Goal: Task Accomplishment & Management: Manage account settings

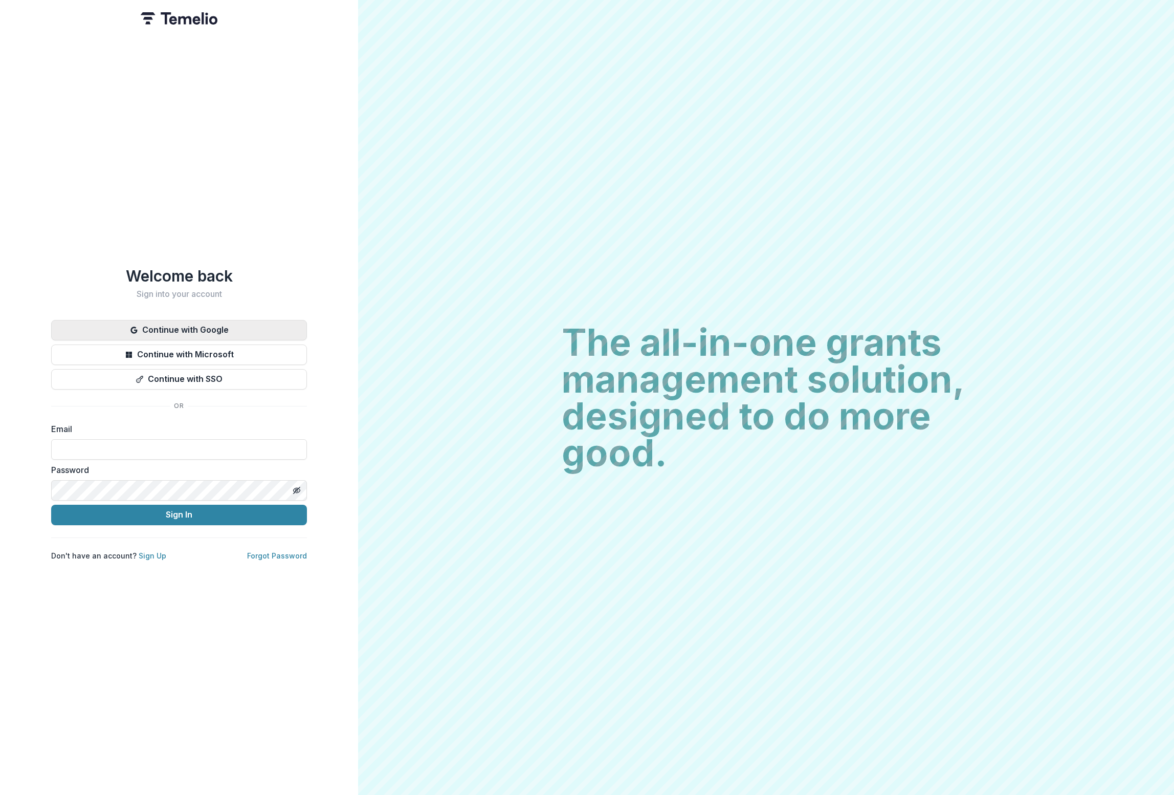
click at [202, 323] on button "Continue with Google" at bounding box center [179, 330] width 256 height 20
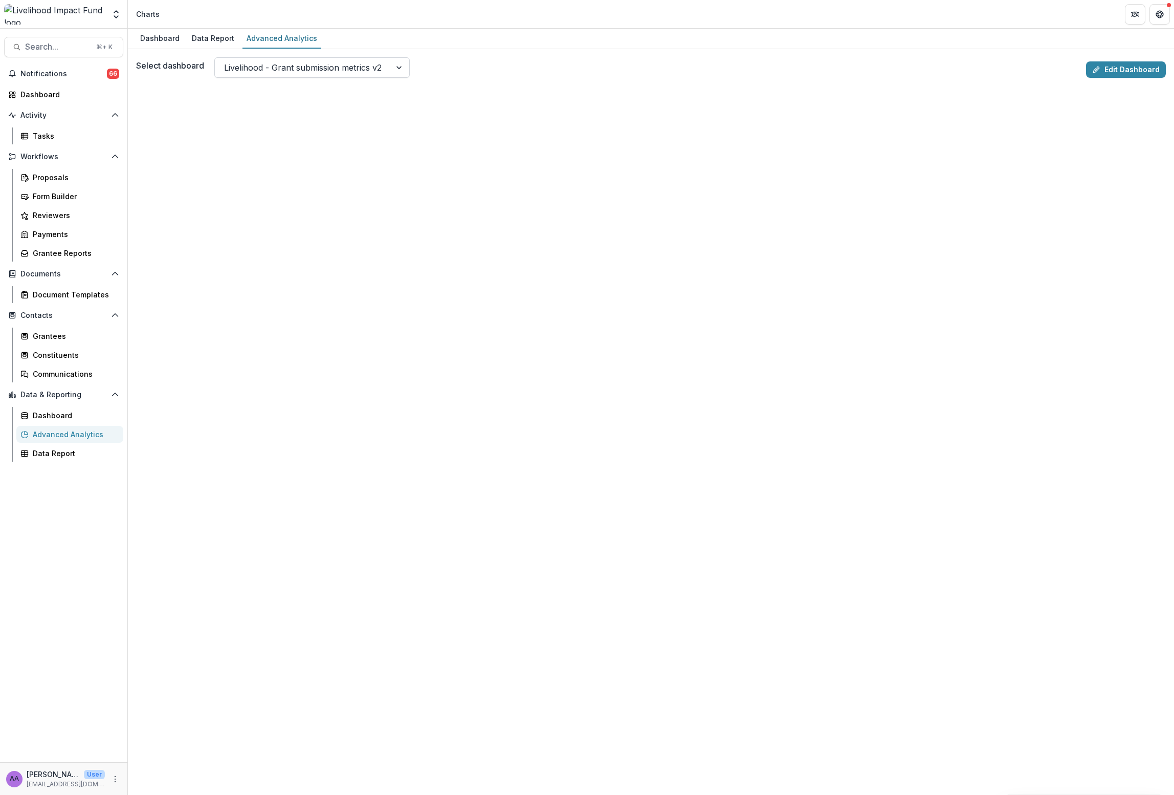
click at [366, 71] on div at bounding box center [303, 67] width 158 height 14
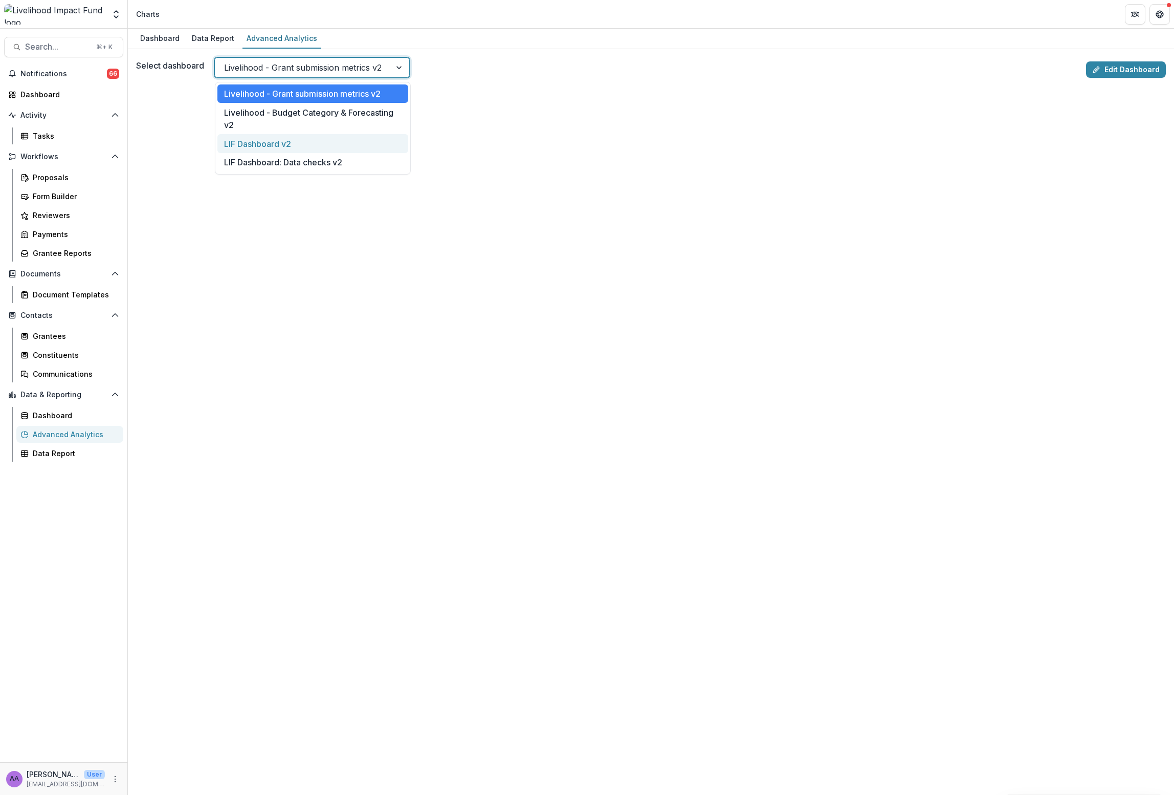
click at [272, 141] on div "LIF Dashboard v2" at bounding box center [312, 143] width 191 height 19
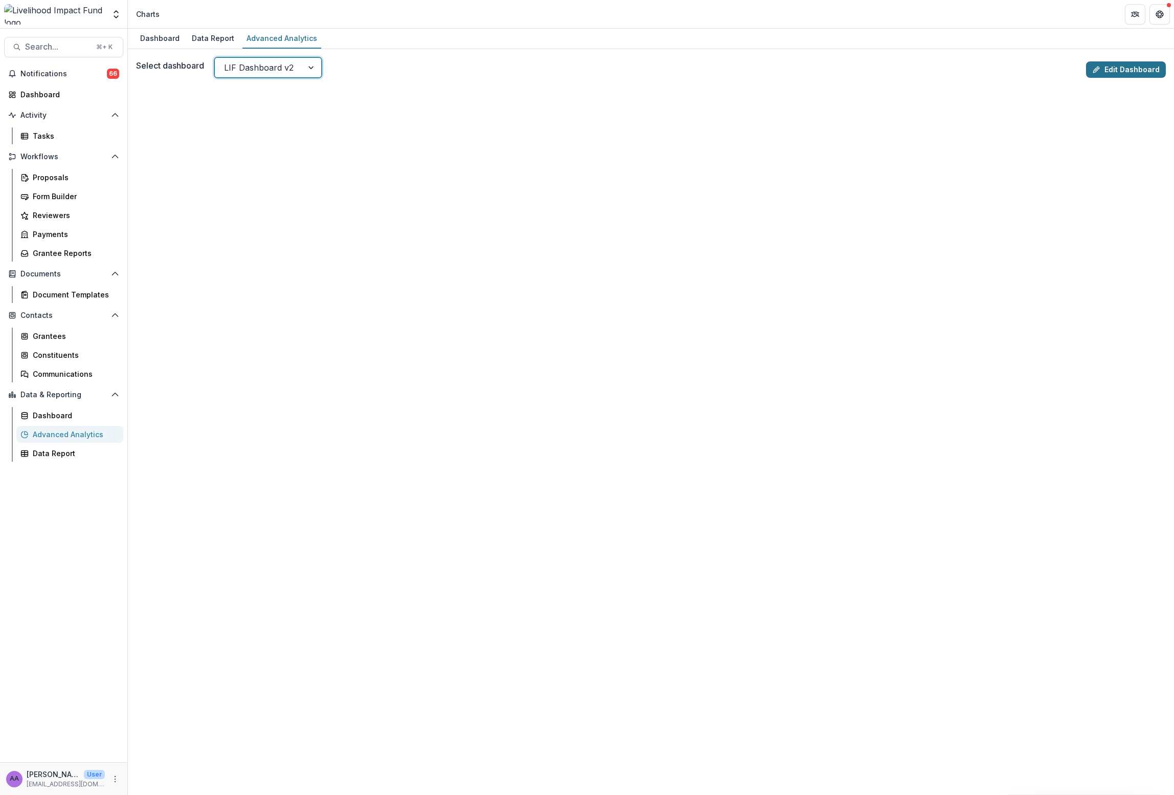
click at [1144, 66] on link "Edit Dashboard" at bounding box center [1126, 69] width 80 height 16
